Goal: Understand site structure: Grasp the organization and layout of the website

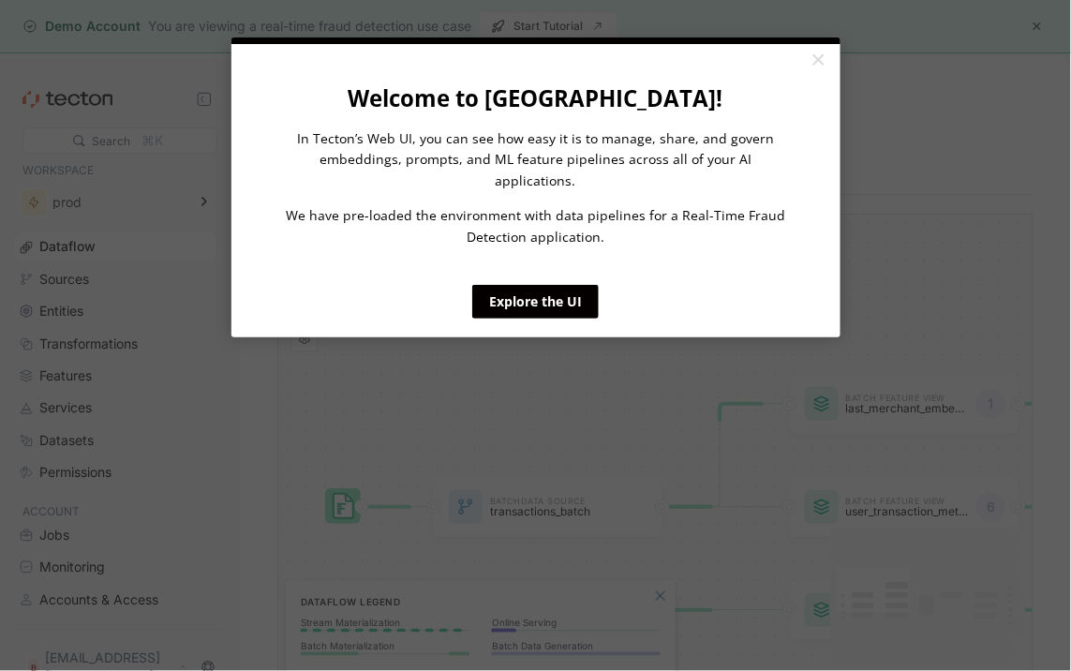
click at [67, 409] on appcues "× Welcome to [GEOGRAPHIC_DATA]! In Tecton’s Web UI, you can see how easy it is …" at bounding box center [535, 335] width 1071 height 671
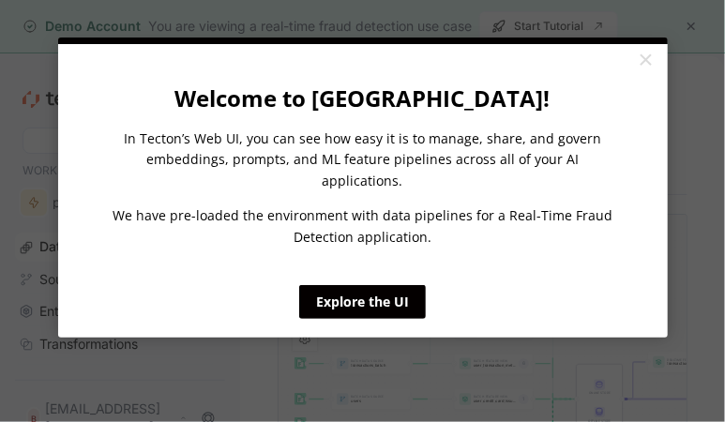
click at [386, 306] on cue "Welcome to Tecton! In Tecton’s Web UI, you can see how easy it is to manage, sh…" at bounding box center [362, 190] width 609 height 293
click at [382, 287] on link "Explore the UI" at bounding box center [362, 302] width 127 height 34
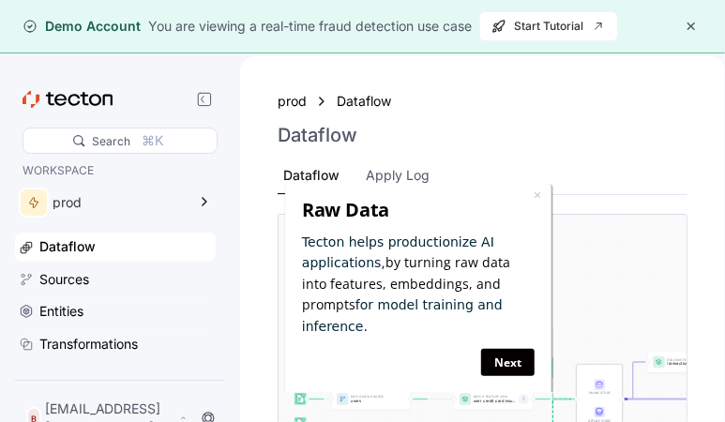
click at [293, 237] on div "× Raw Data Tecton helps productionize AI applications, by turning raw data into…" at bounding box center [418, 290] width 266 height 212
click at [512, 349] on link "Next" at bounding box center [507, 362] width 53 height 27
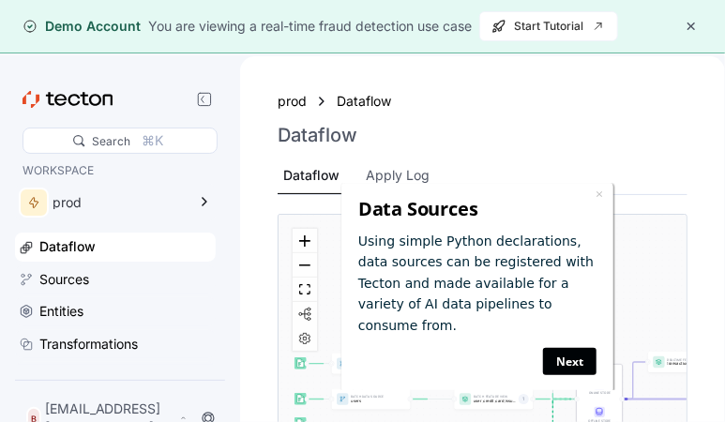
click at [591, 347] on link "Next" at bounding box center [569, 360] width 53 height 27
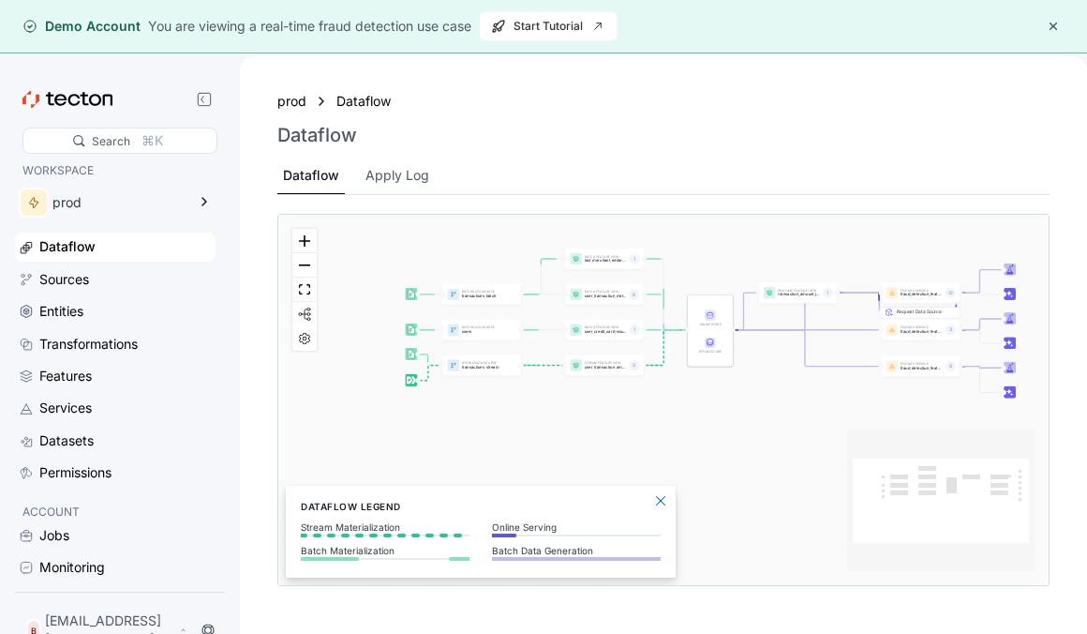
drag, startPoint x: 604, startPoint y: 299, endPoint x: 707, endPoint y: 522, distance: 245.8
click at [707, 534] on div "Batch Data Source transactions_batch Stream Data Source transactions_stream Bat…" at bounding box center [663, 399] width 770 height 369
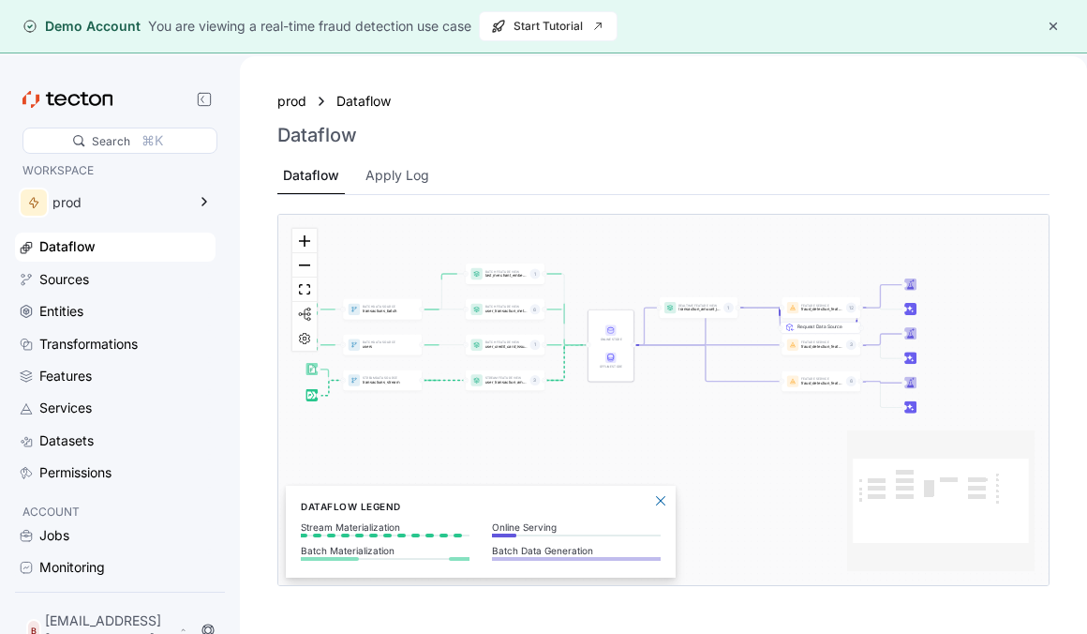
drag, startPoint x: 755, startPoint y: 338, endPoint x: 665, endPoint y: 354, distance: 92.3
click at [665, 354] on div "Batch Data Source transactions_batch Stream Data Source transactions_stream Bat…" at bounding box center [663, 399] width 770 height 369
click at [658, 514] on div "Online Serving Batch Data Generation" at bounding box center [576, 541] width 169 height 54
click at [658, 501] on button "Close Legend Panel" at bounding box center [661, 499] width 22 height 22
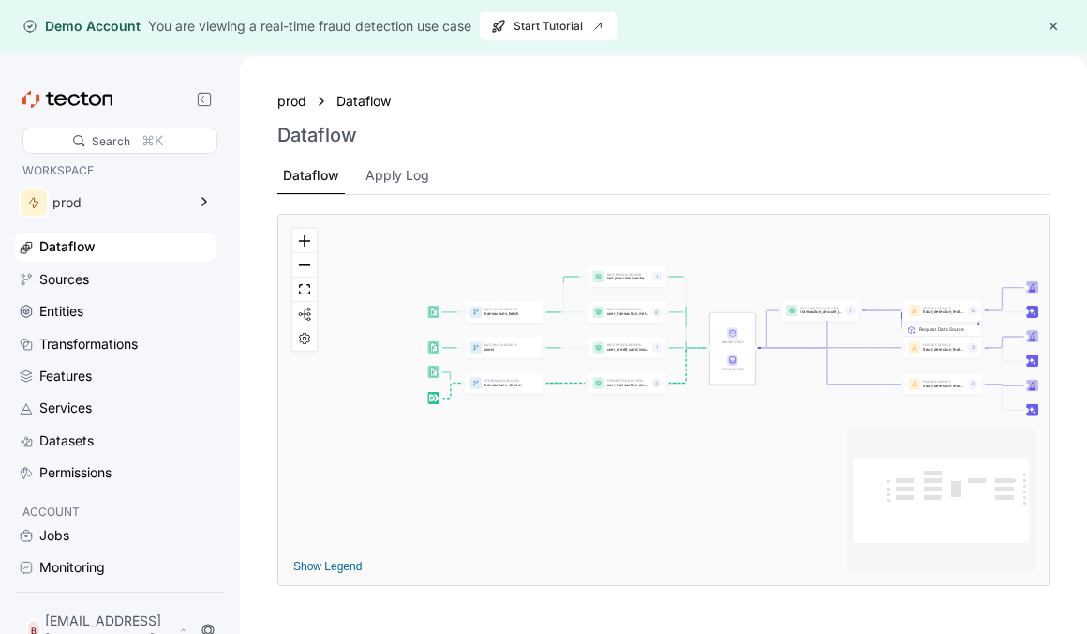
drag, startPoint x: 711, startPoint y: 385, endPoint x: 825, endPoint y: 390, distance: 113.5
click at [825, 389] on div "Batch Data Source transactions_batch Stream Data Source transactions_stream Bat…" at bounding box center [663, 399] width 770 height 369
click at [292, 232] on div "Batch Data Source transactions_batch Stream Data Source transactions_stream Bat…" at bounding box center [663, 399] width 770 height 369
click at [296, 232] on button "zoom in" at bounding box center [304, 241] width 24 height 24
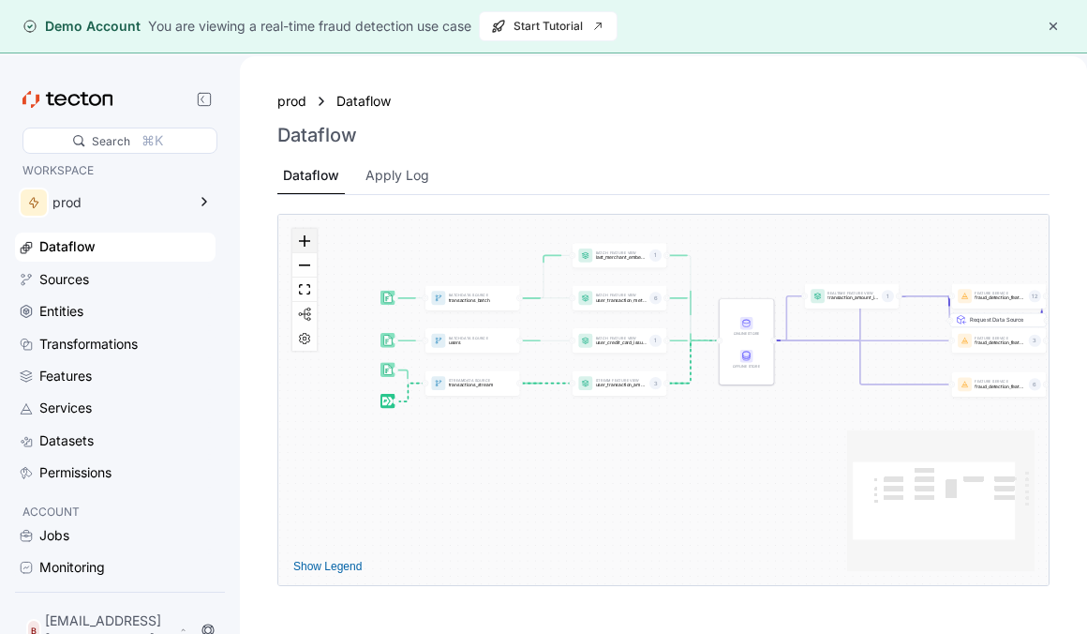
click at [296, 238] on button "zoom in" at bounding box center [304, 241] width 24 height 24
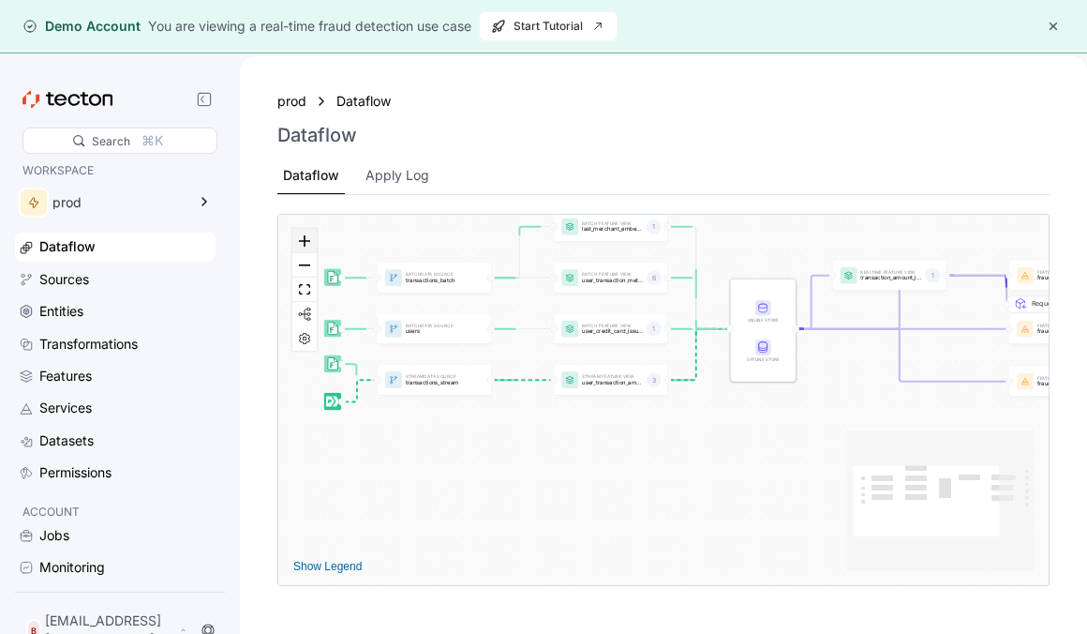
click at [296, 238] on button "zoom in" at bounding box center [304, 241] width 24 height 24
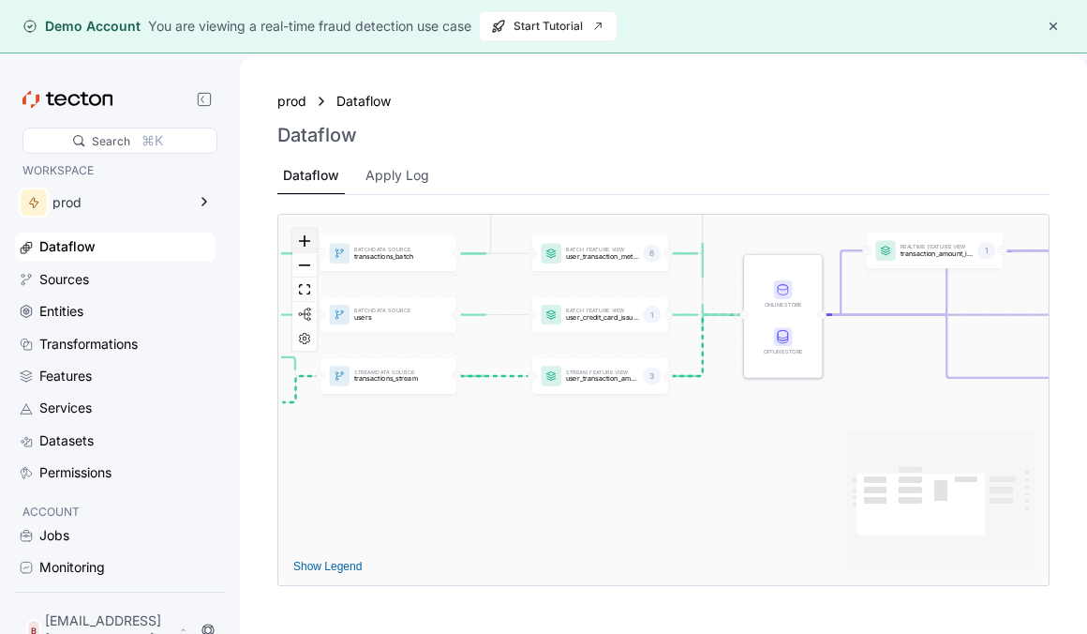
click at [296, 238] on button "zoom in" at bounding box center [304, 241] width 24 height 24
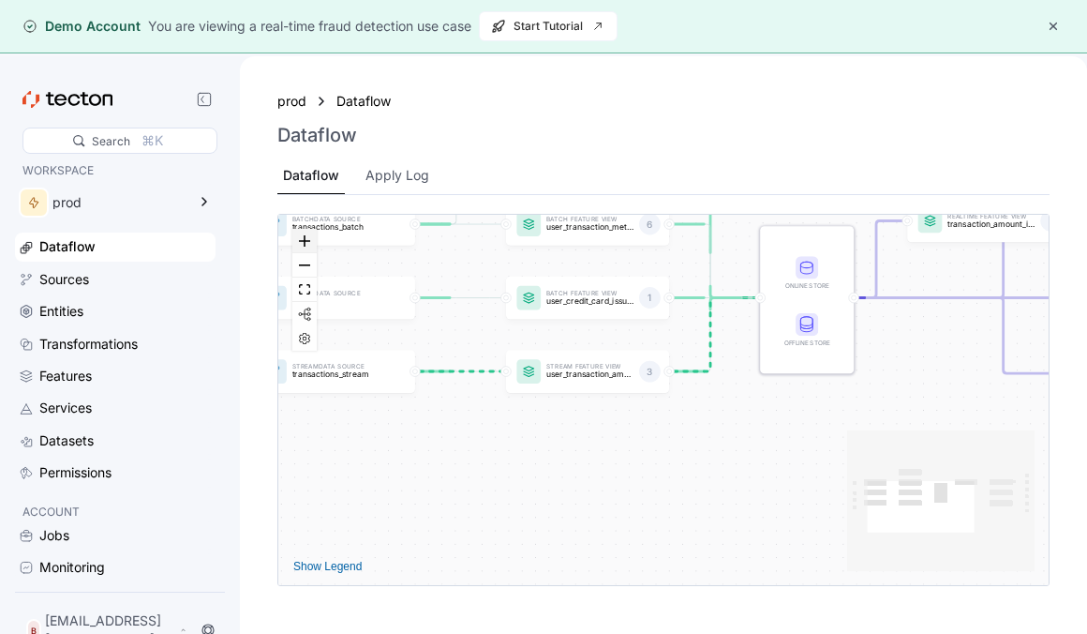
click at [296, 238] on button "zoom in" at bounding box center [304, 241] width 24 height 24
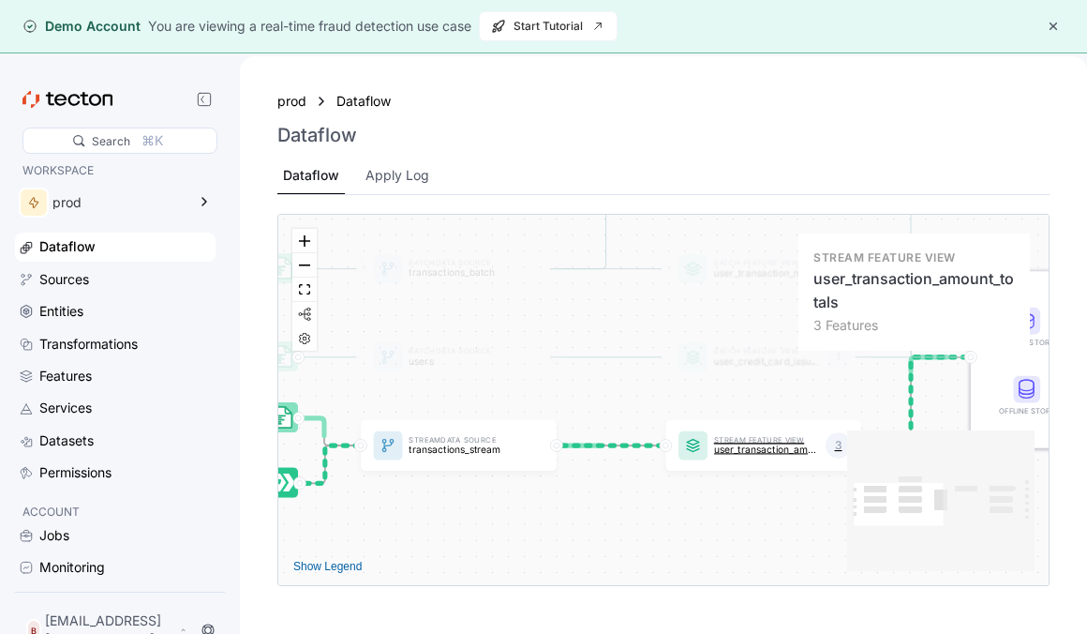
drag, startPoint x: 544, startPoint y: 381, endPoint x: 740, endPoint y: 471, distance: 215.6
click at [740, 471] on div "Stream Feature View user_transaction_amount_totals 3" at bounding box center [763, 446] width 196 height 52
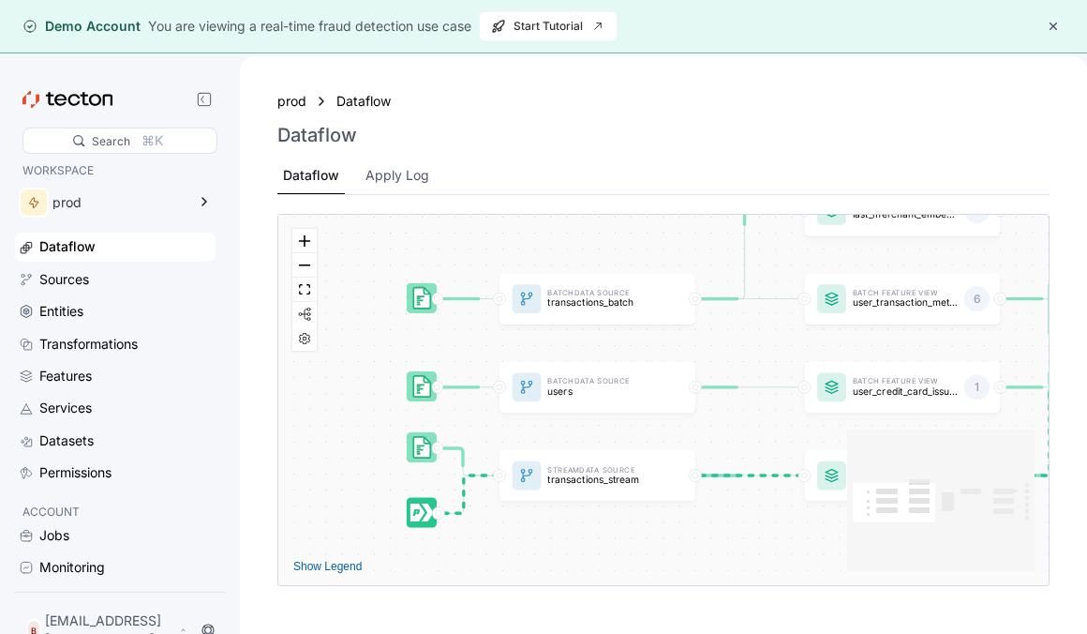
drag, startPoint x: 627, startPoint y: 408, endPoint x: 763, endPoint y: 427, distance: 137.3
click at [763, 427] on div "Batch Data Source transactions_batch Stream Data Source transactions_stream Bat…" at bounding box center [663, 399] width 770 height 369
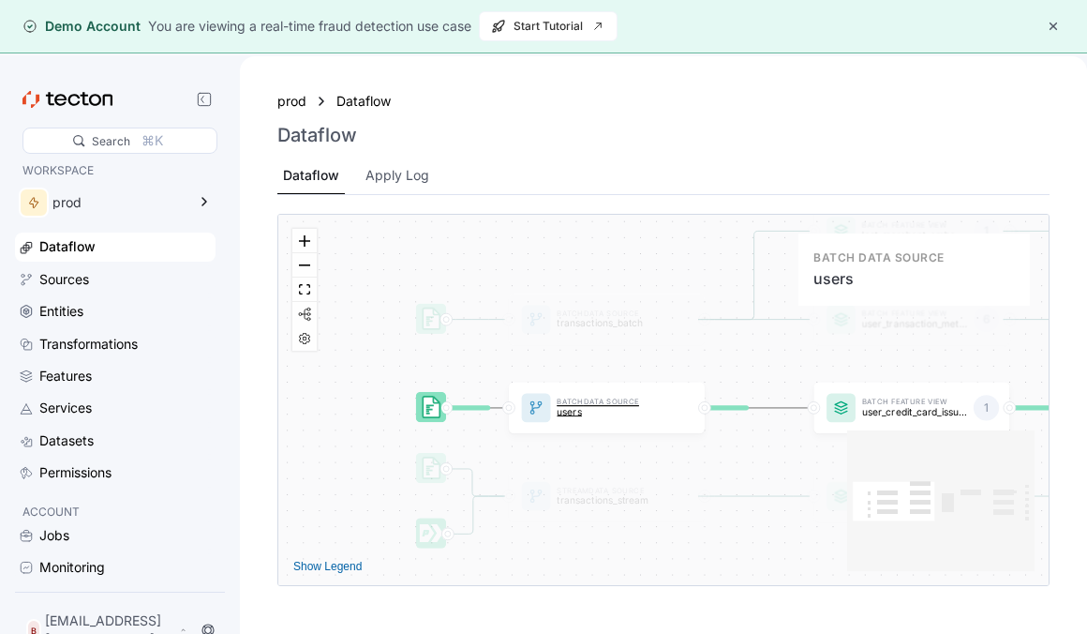
drag, startPoint x: 658, startPoint y: 381, endPoint x: 749, endPoint y: 543, distance: 185.9
click at [668, 424] on div "Batch Data Source users" at bounding box center [609, 408] width 118 height 32
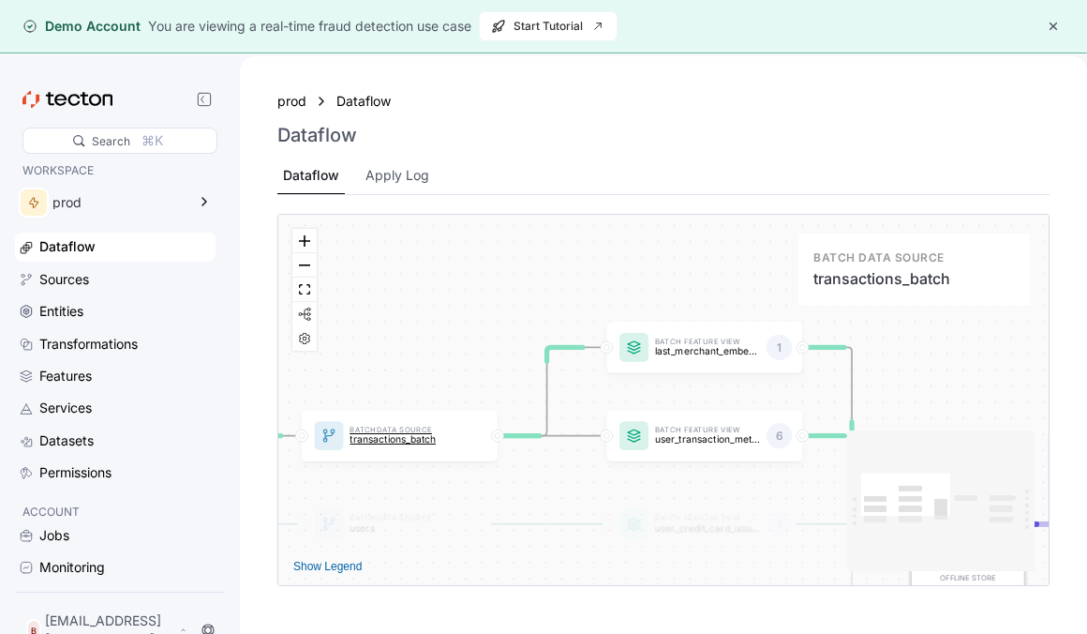
drag, startPoint x: 720, startPoint y: 480, endPoint x: 432, endPoint y: 456, distance: 288.8
click at [432, 456] on div "Batch Data Source transactions_batch" at bounding box center [400, 437] width 196 height 52
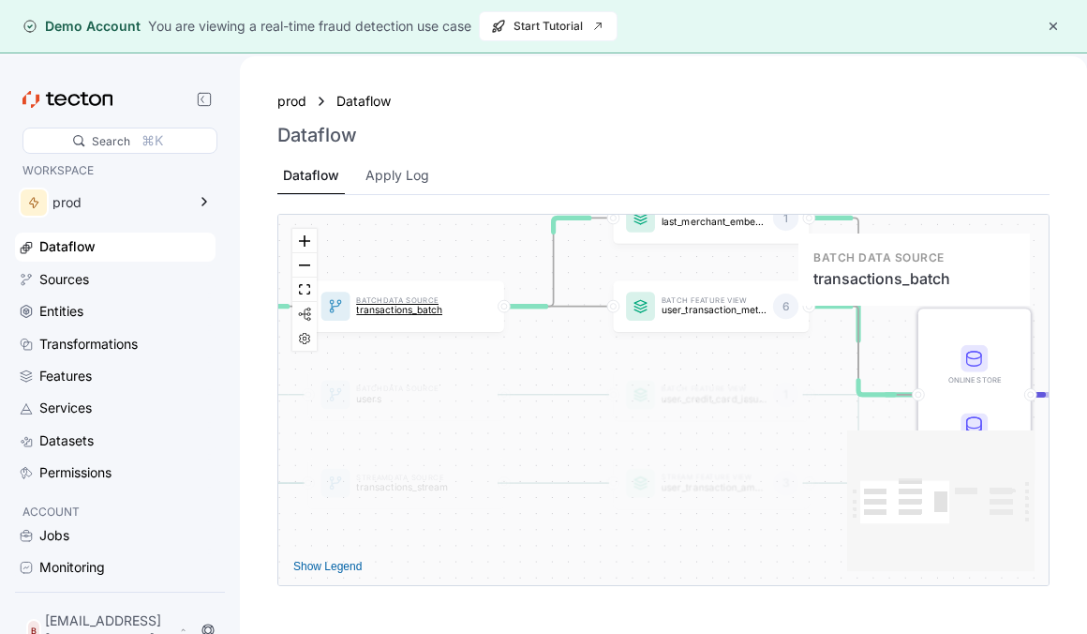
drag, startPoint x: 432, startPoint y: 454, endPoint x: 440, endPoint y: 323, distance: 130.5
click at [438, 323] on div "Batch Data Source transactions_batch" at bounding box center [406, 307] width 196 height 52
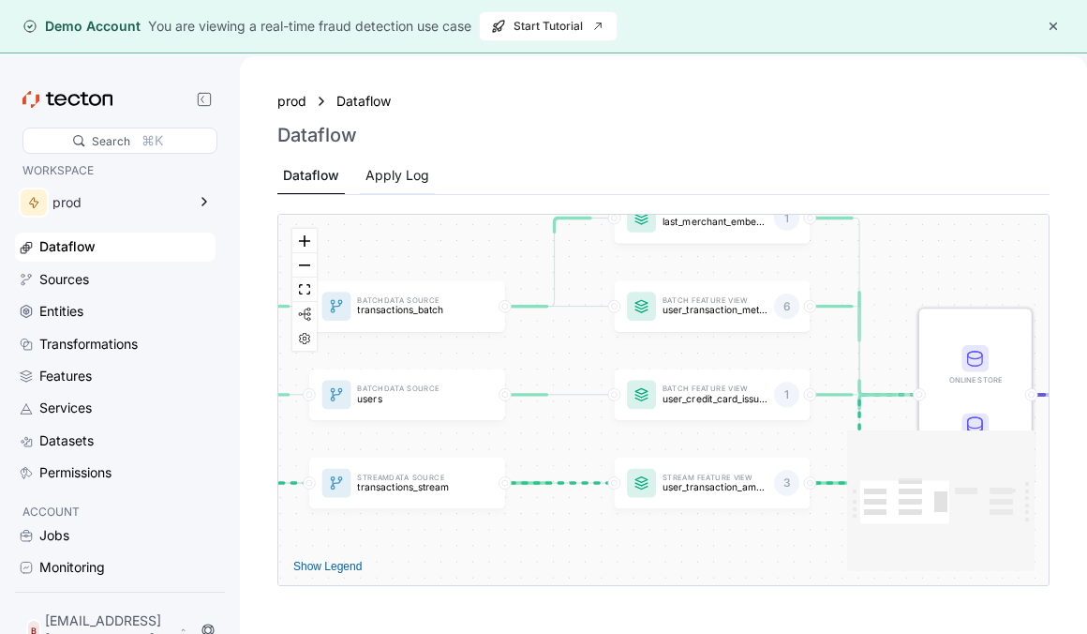
click at [374, 172] on div "Apply Log" at bounding box center [398, 175] width 64 height 21
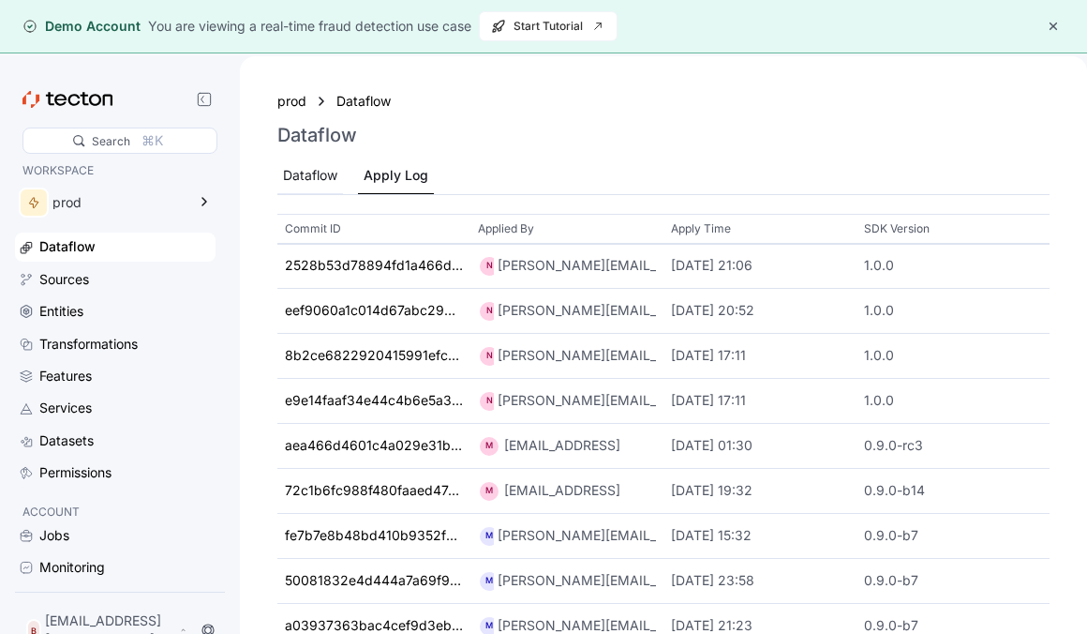
click at [318, 179] on div "Dataflow" at bounding box center [310, 175] width 54 height 21
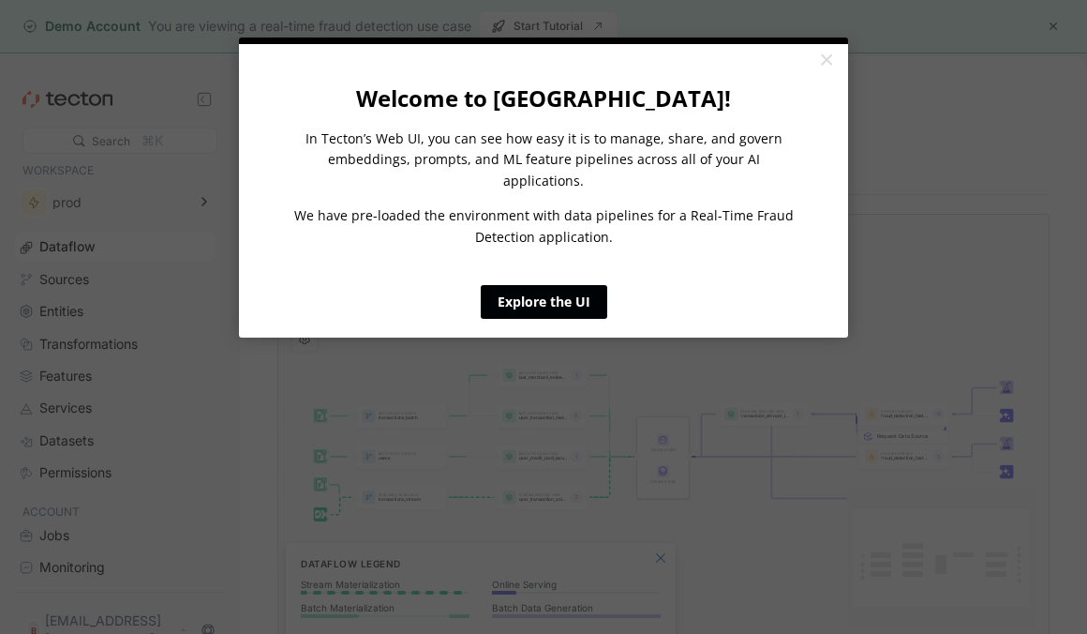
click at [531, 296] on link "Explore the UI" at bounding box center [544, 302] width 127 height 34
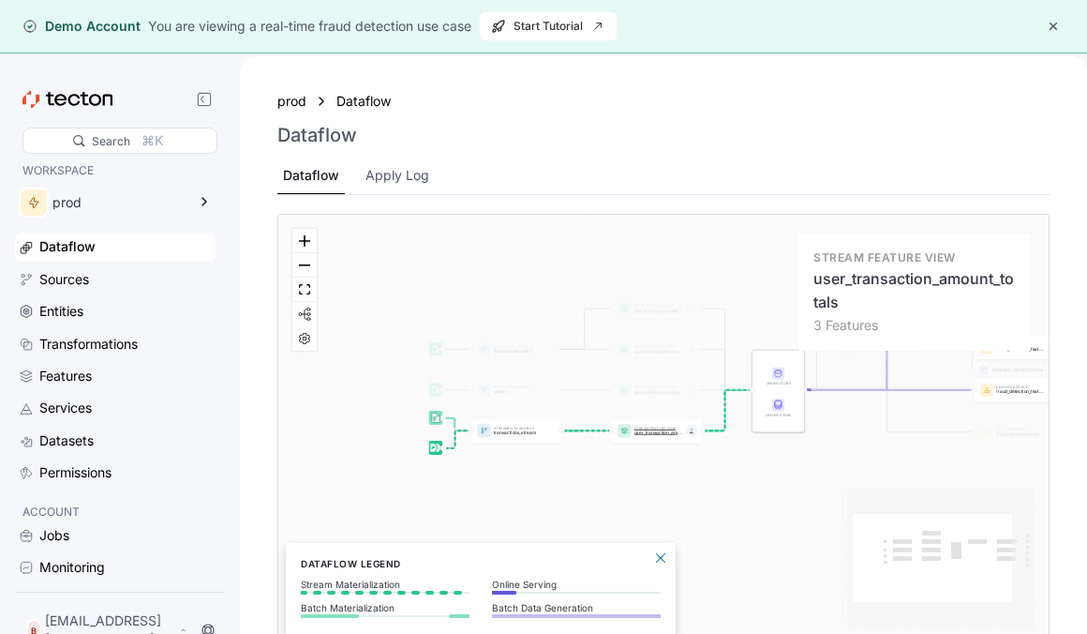
drag, startPoint x: 501, startPoint y: 498, endPoint x: 616, endPoint y: 431, distance: 132.3
click at [617, 431] on div "Stream Feature View user_transaction_amount_totals 3" at bounding box center [657, 430] width 90 height 23
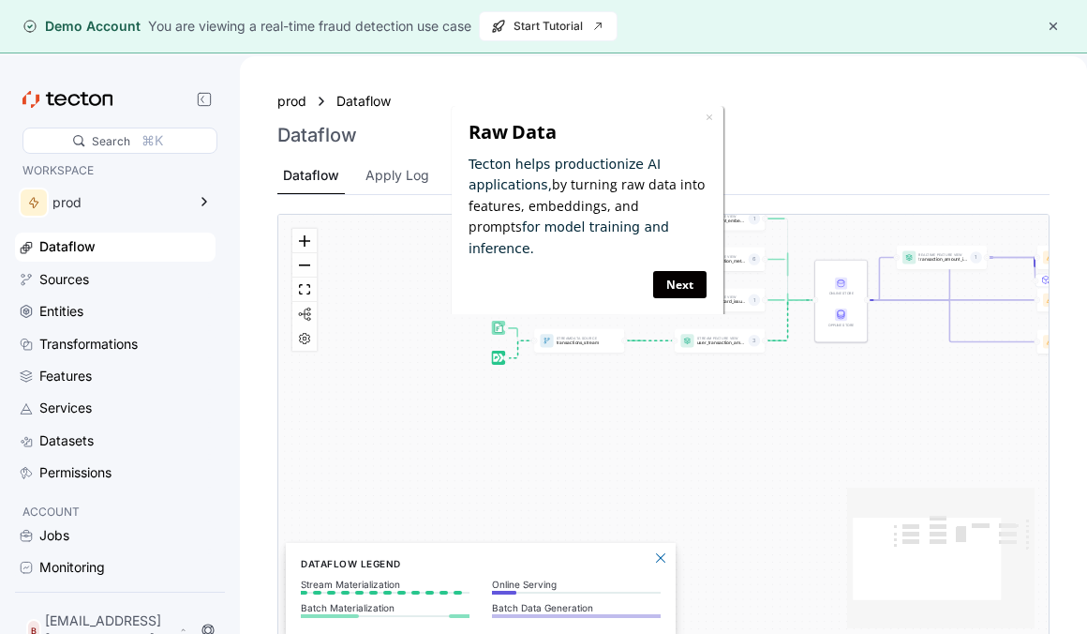
drag, startPoint x: 606, startPoint y: 452, endPoint x: 670, endPoint y: 362, distance: 110.8
click at [670, 362] on div "Batch Data Source transactions_batch Stream Data Source transactions_stream Bat…" at bounding box center [663, 428] width 770 height 427
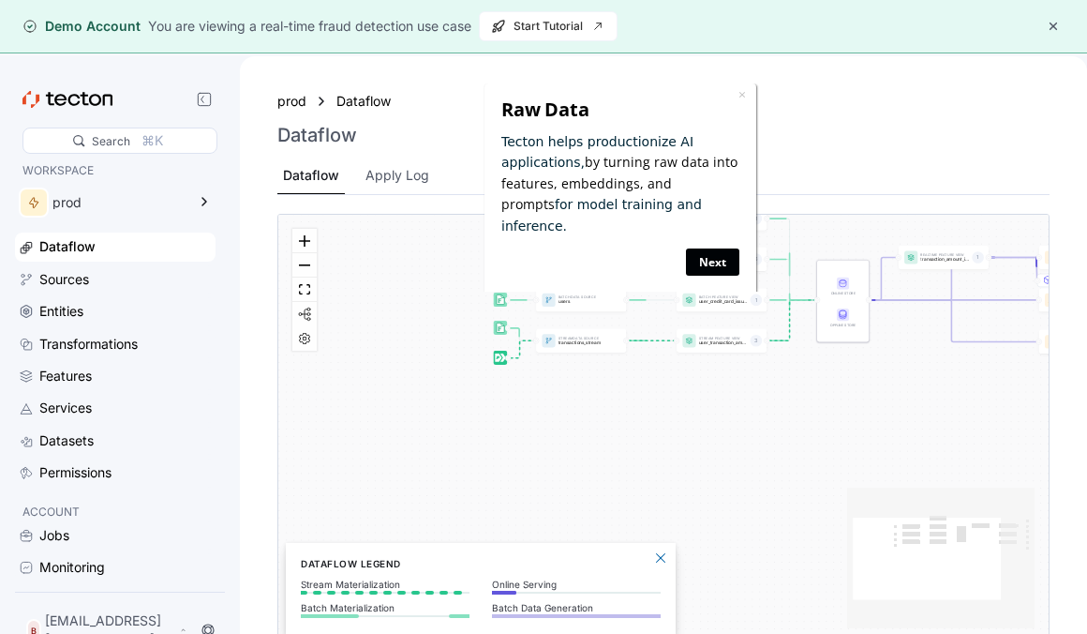
click at [706, 252] on link "Next" at bounding box center [711, 261] width 53 height 27
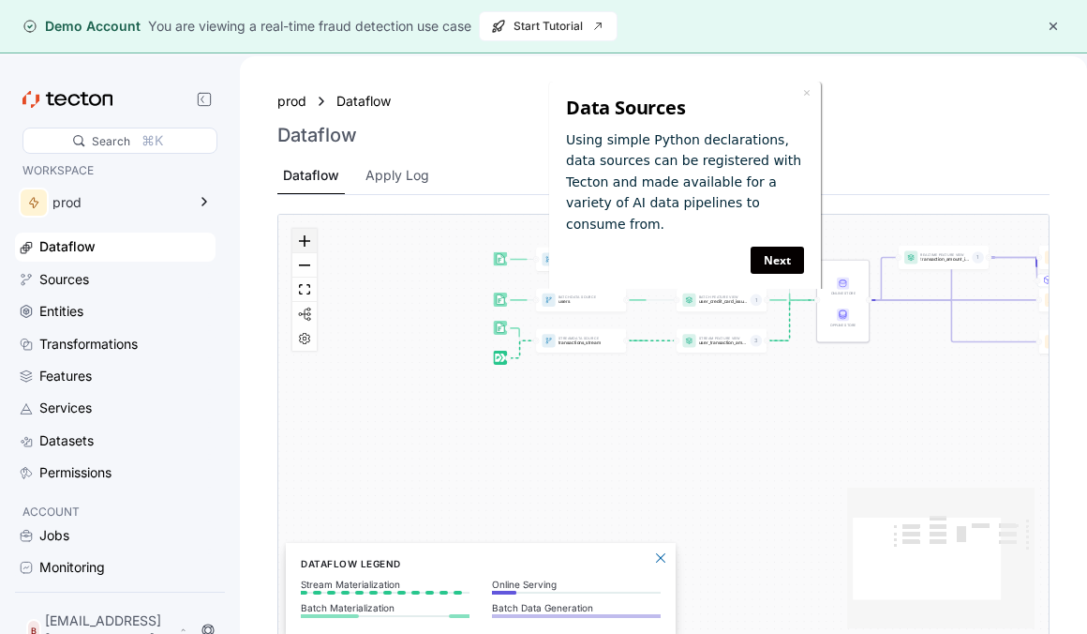
click at [299, 235] on icon "zoom in" at bounding box center [304, 240] width 11 height 11
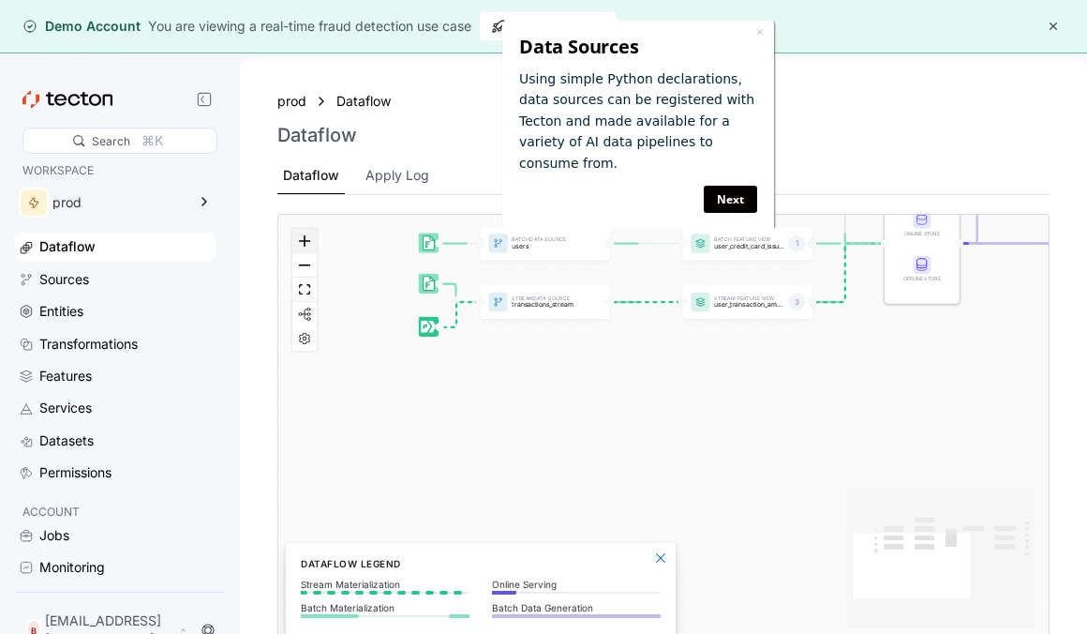
click at [299, 235] on icon "zoom in" at bounding box center [304, 240] width 11 height 11
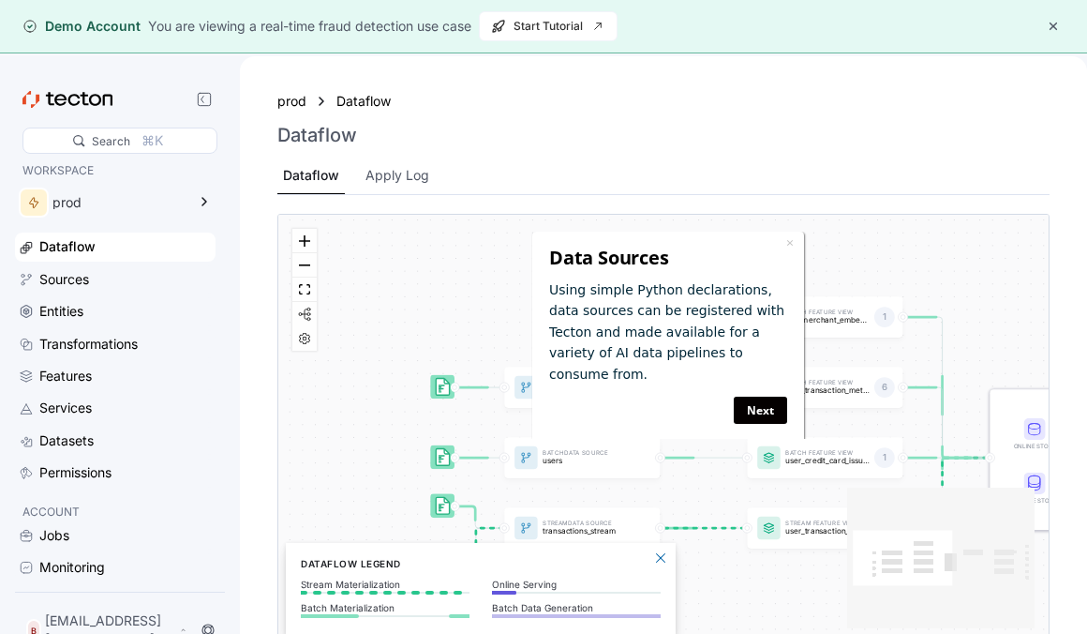
click at [788, 380] on div "× Data Sources Using simple Python declarations, data sources can be registered…" at bounding box center [668, 336] width 247 height 192
click at [770, 396] on link "Next" at bounding box center [760, 409] width 53 height 27
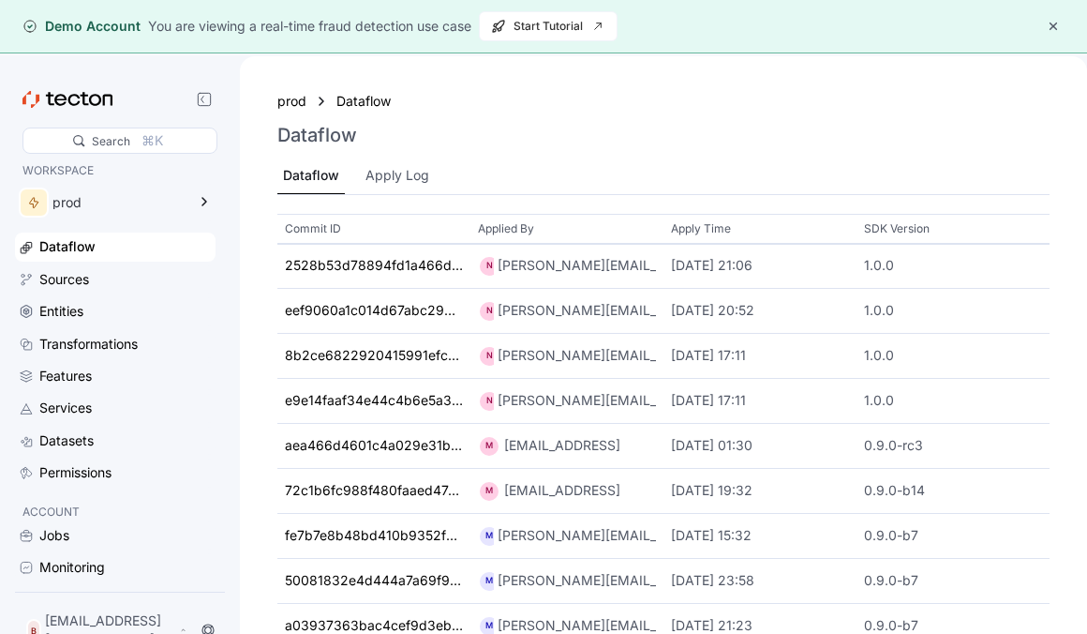
click at [56, 247] on div "Dataflow" at bounding box center [67, 246] width 56 height 21
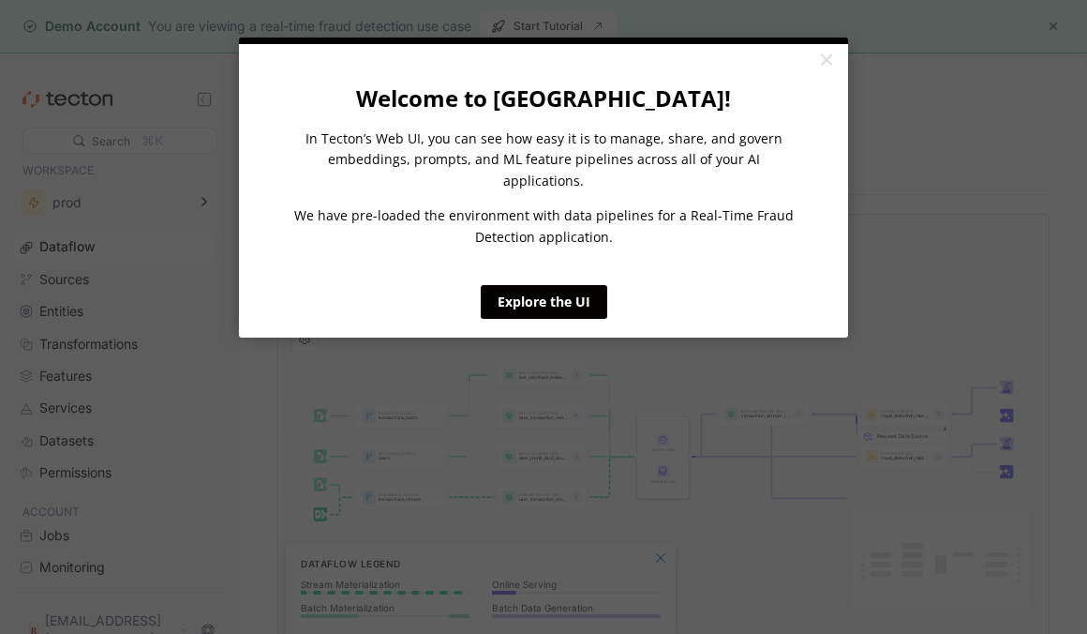
click at [557, 301] on cue "Welcome to Tecton! In Tecton’s Web UI, you can see how easy it is to manage, sh…" at bounding box center [543, 190] width 609 height 293
click at [546, 291] on link "Explore the UI" at bounding box center [544, 302] width 127 height 34
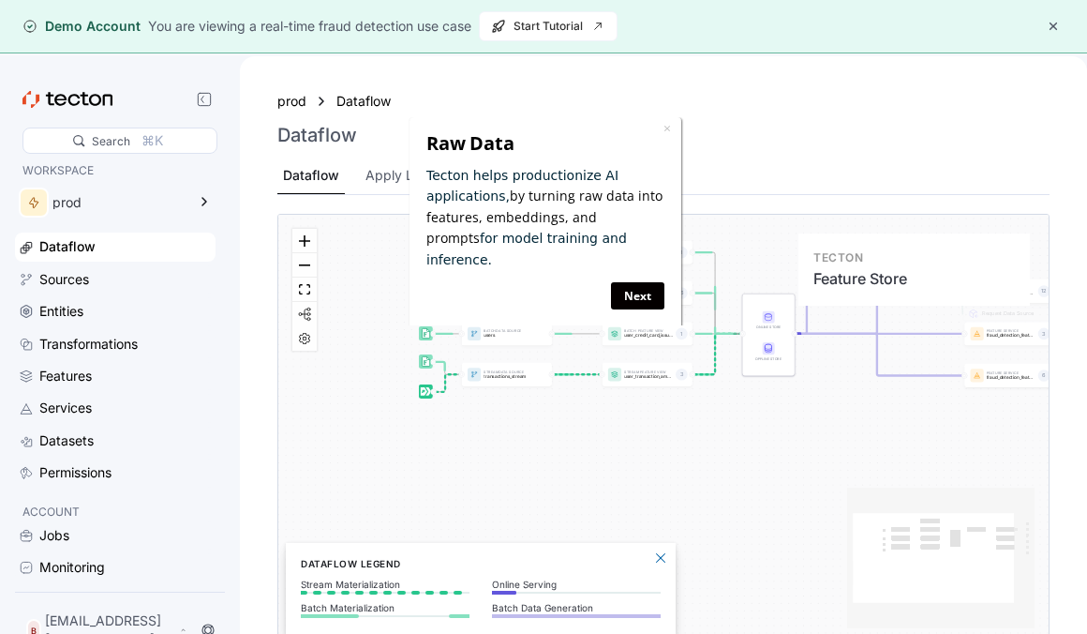
drag, startPoint x: 640, startPoint y: 404, endPoint x: 747, endPoint y: 307, distance: 144.0
click at [747, 307] on div at bounding box center [768, 335] width 52 height 82
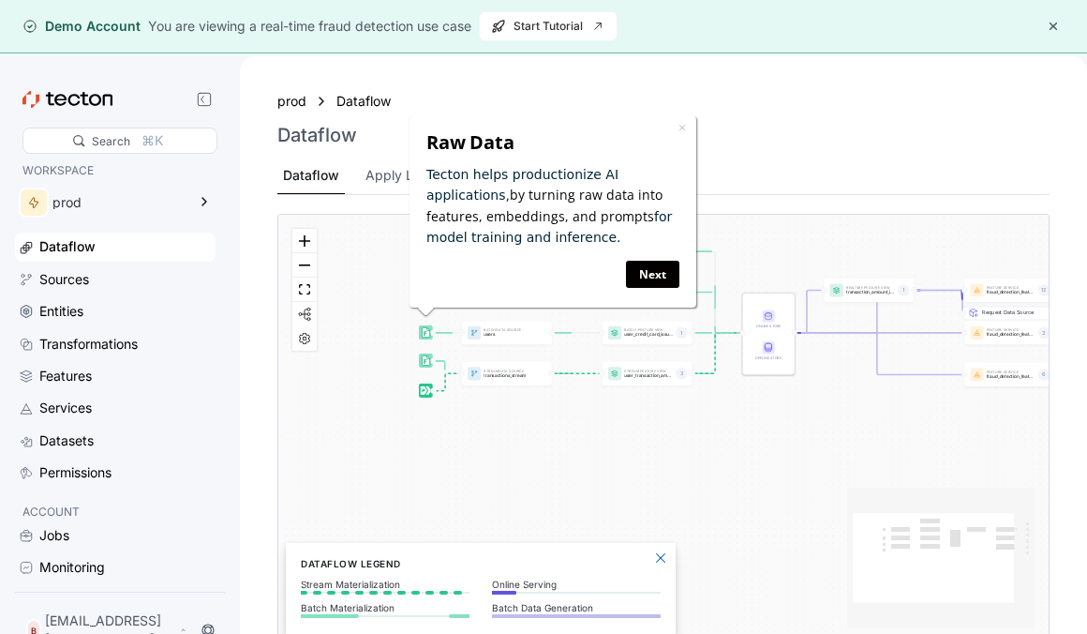
click at [671, 289] on div "Next" at bounding box center [552, 274] width 253 height 37
click at [661, 287] on link "Next" at bounding box center [652, 274] width 53 height 27
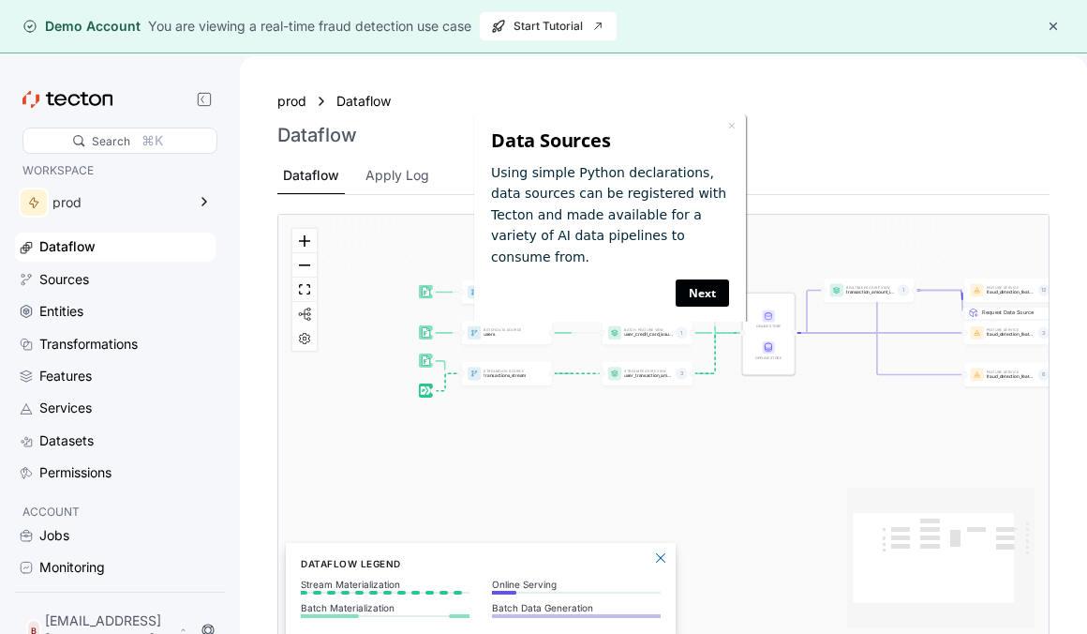
click at [701, 279] on link "Next" at bounding box center [702, 292] width 53 height 27
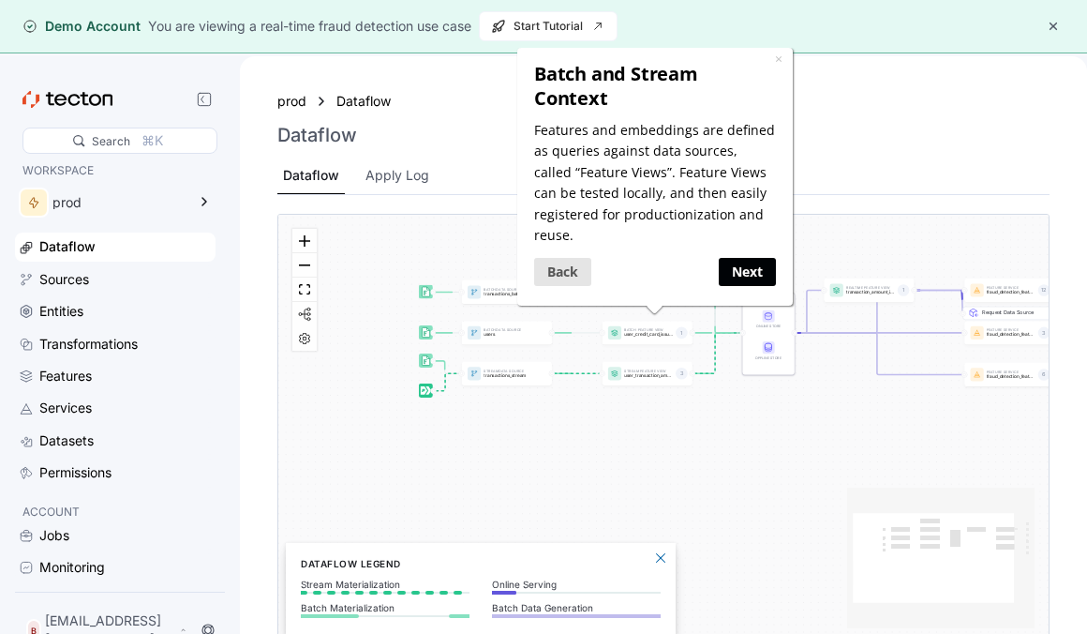
click at [725, 258] on link "Next" at bounding box center [746, 271] width 57 height 27
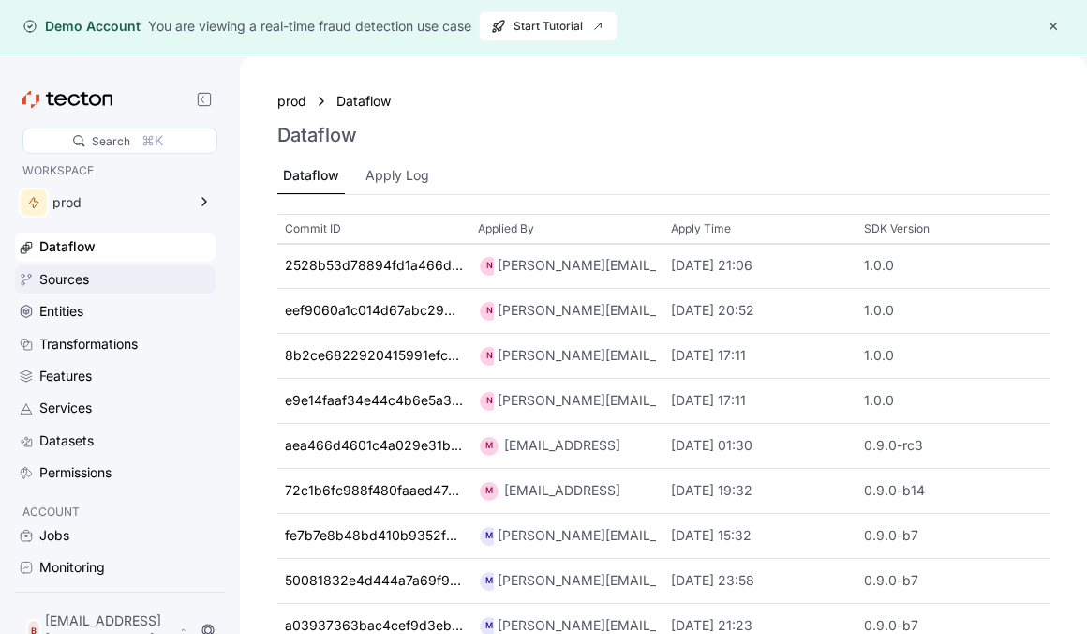
click at [22, 292] on div "Sources" at bounding box center [115, 279] width 201 height 28
